Goal: Find specific page/section: Find specific page/section

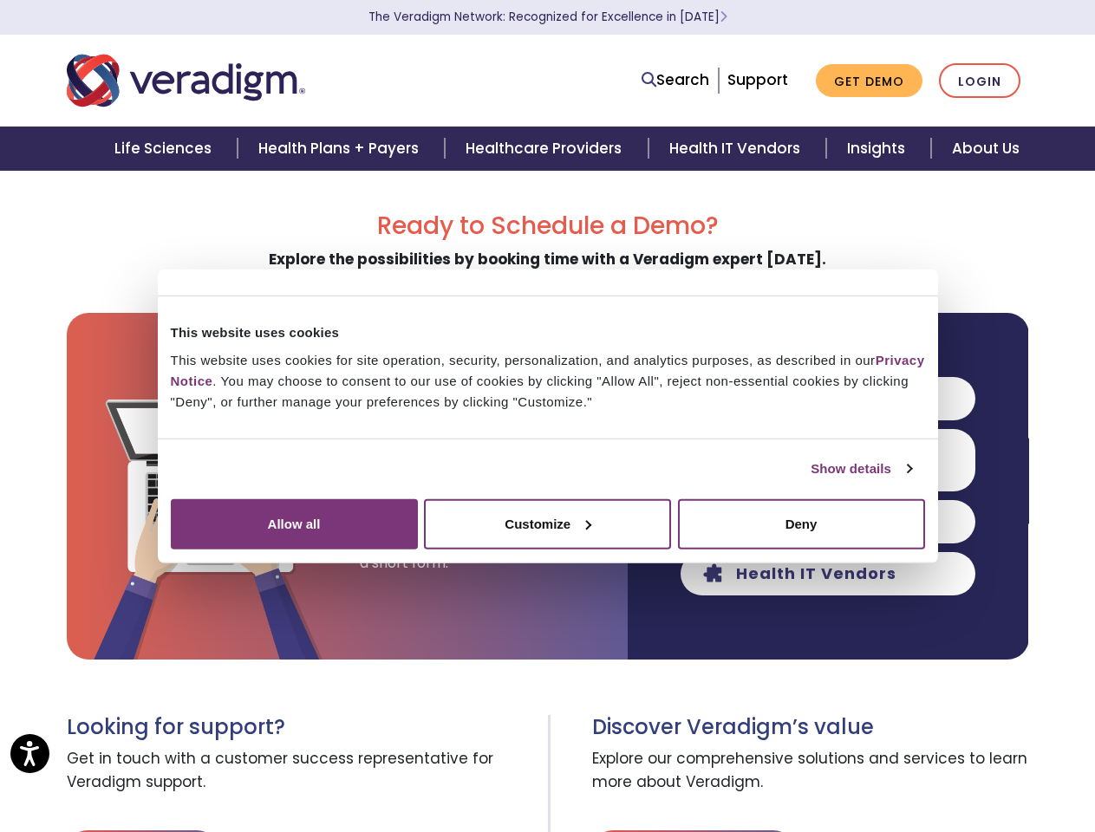
click at [811, 479] on link "Show details" at bounding box center [861, 469] width 101 height 21
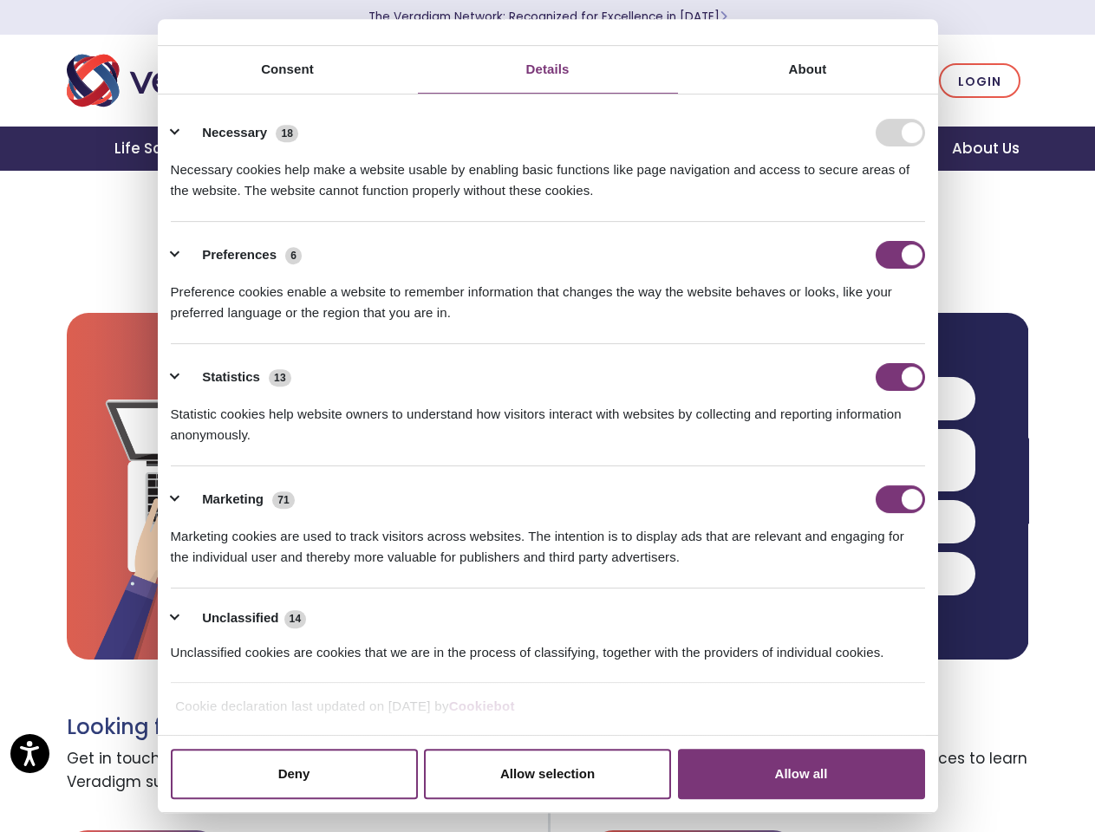
click at [933, 671] on ul "Necessary 18 Necessary cookies help make a website usable by enabling basic fun…" at bounding box center [547, 392] width 771 height 584
click at [958, 727] on h3 "Discover Veradigm’s value" at bounding box center [810, 727] width 437 height 25
click at [958, 785] on span "Explore our comprehensive solutions and services to learn more about Veradigm." at bounding box center [810, 771] width 437 height 62
click at [680, 81] on link "Search" at bounding box center [676, 79] width 68 height 23
click at [679, 80] on li "Search" at bounding box center [676, 80] width 69 height 33
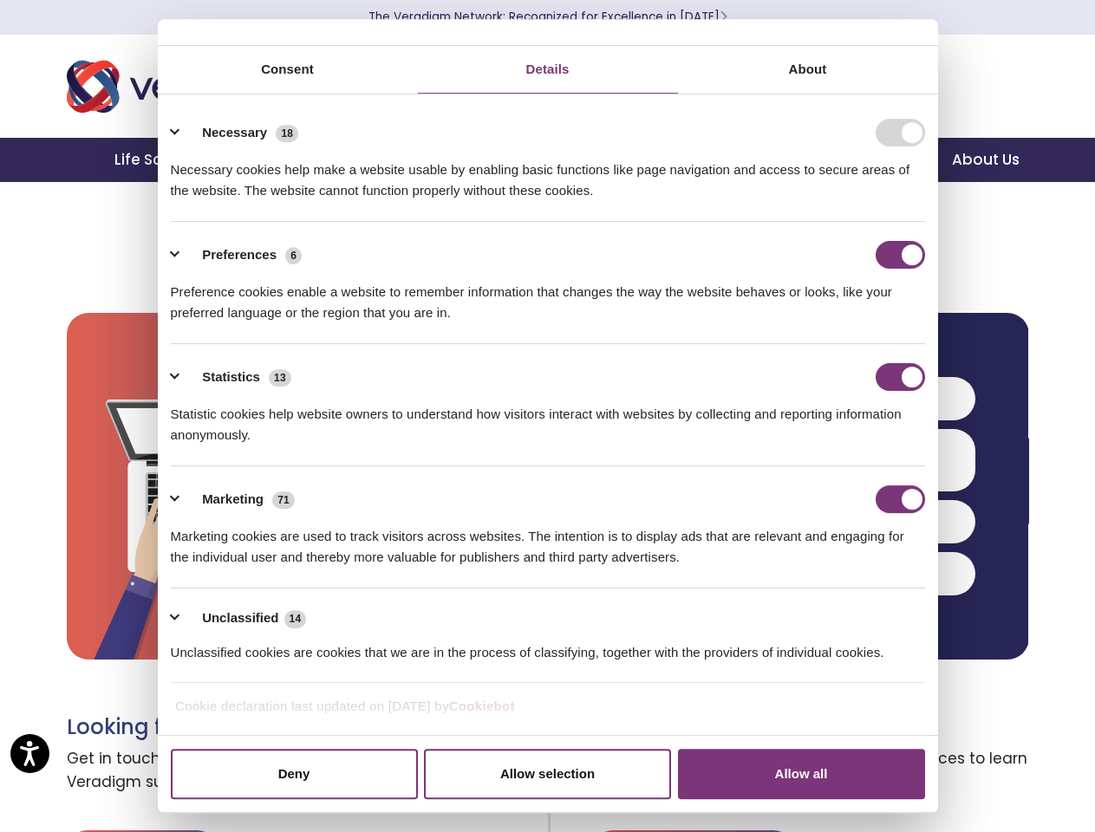
click at [828, 344] on li "Preferences 6 Preference cookies enable a website to remember information that …" at bounding box center [548, 283] width 754 height 122
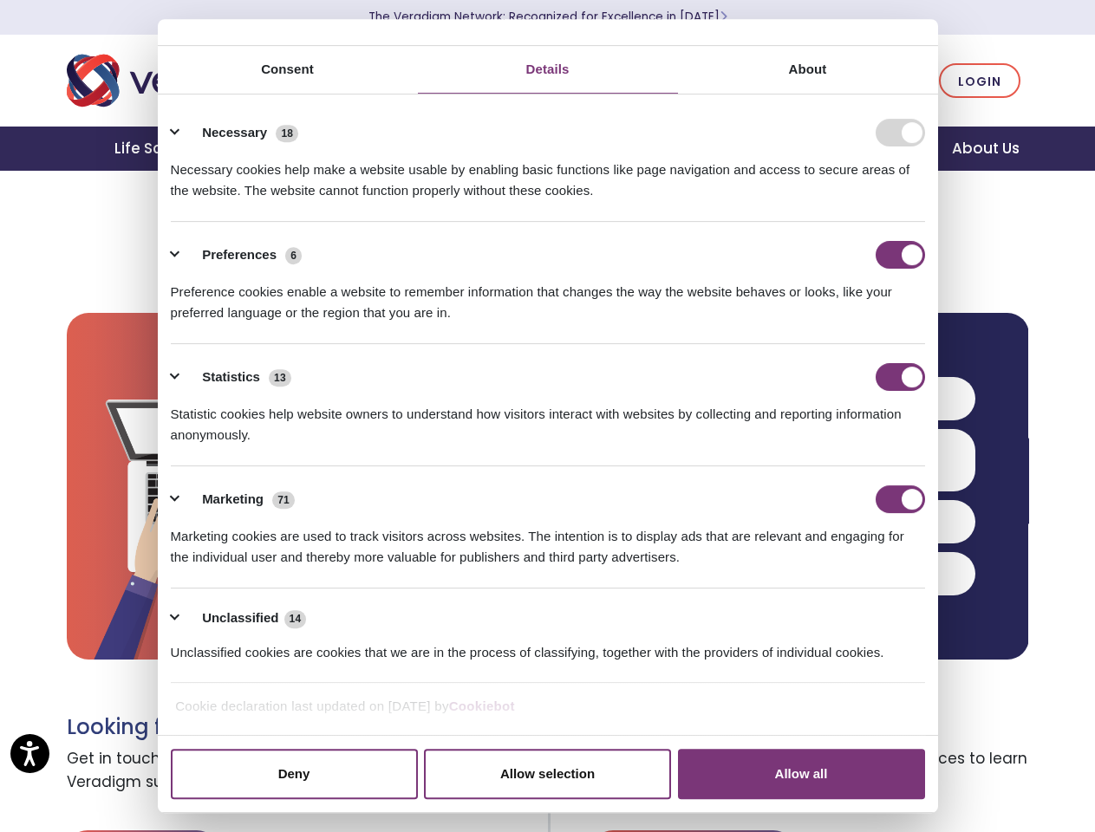
click at [828, 391] on div "Statistics 13" at bounding box center [548, 377] width 754 height 28
click at [828, 446] on div "Statistic cookies help website owners to understand how visitors interact with …" at bounding box center [548, 418] width 754 height 55
click at [828, 513] on div "Marketing 71" at bounding box center [548, 500] width 754 height 28
